Goal: Browse casually

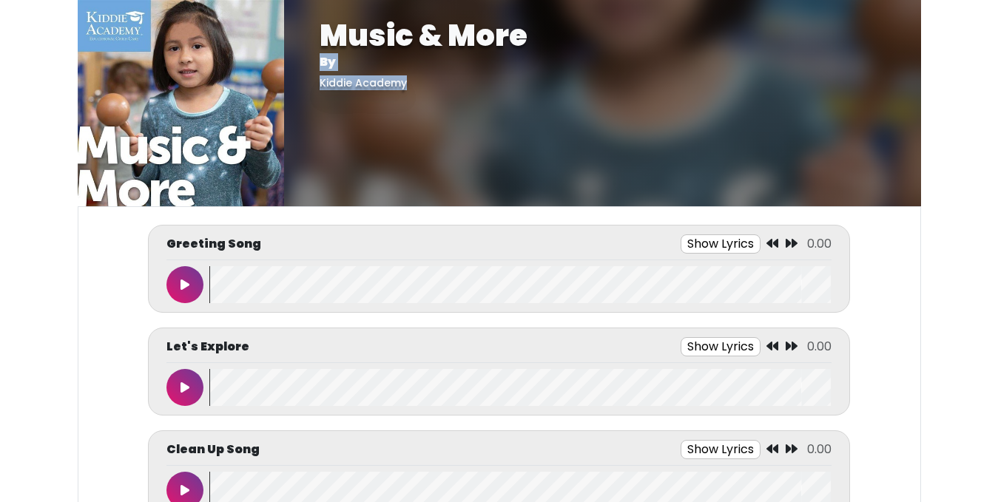
click at [193, 296] on button at bounding box center [184, 284] width 37 height 37
click at [166, 266] on button at bounding box center [184, 284] width 37 height 37
click at [186, 388] on icon at bounding box center [184, 388] width 7 height 12
